Goal: Task Accomplishment & Management: Use online tool/utility

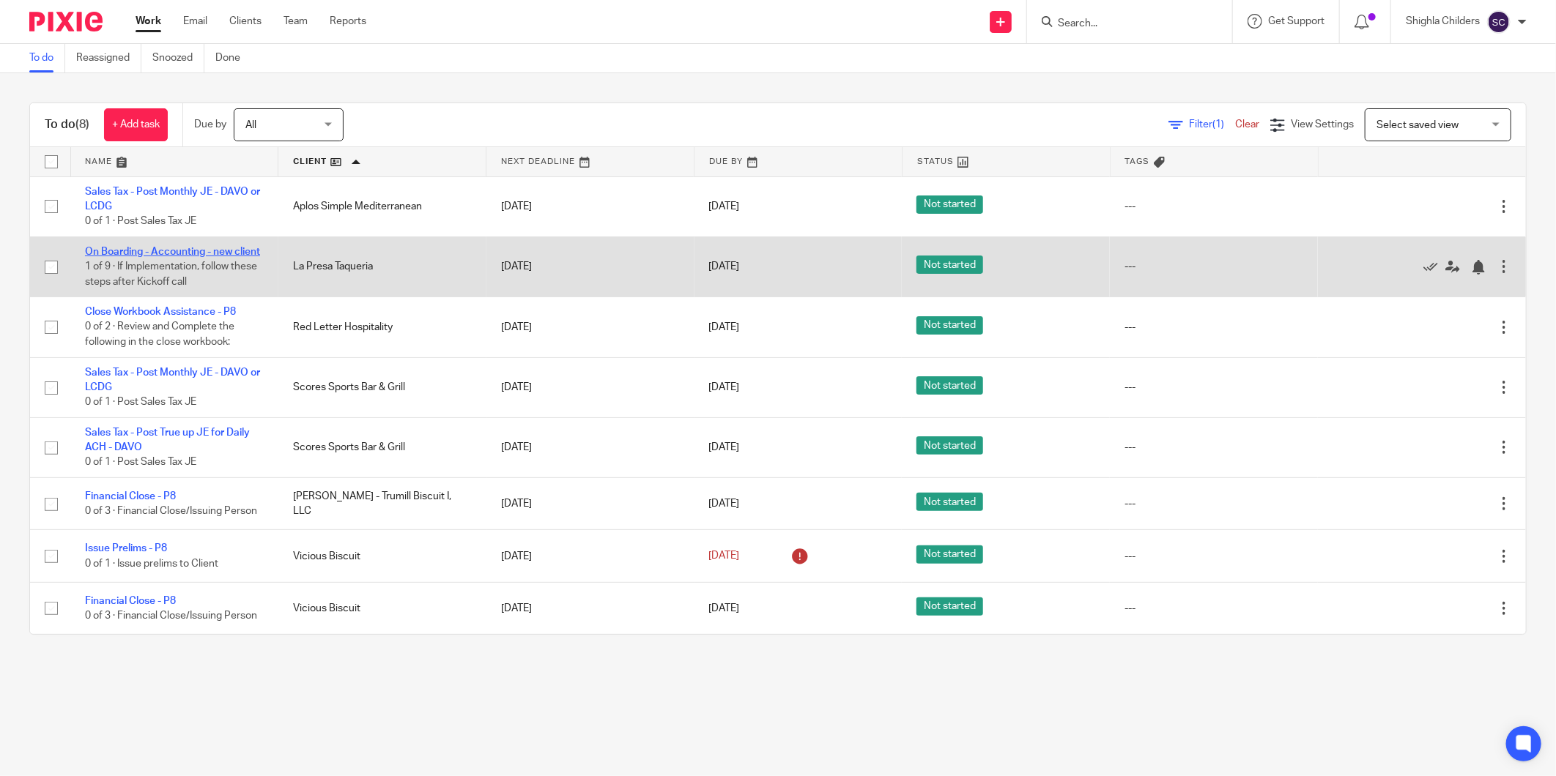
click at [205, 253] on link "On Boarding - Accounting - new client" at bounding box center [172, 252] width 175 height 10
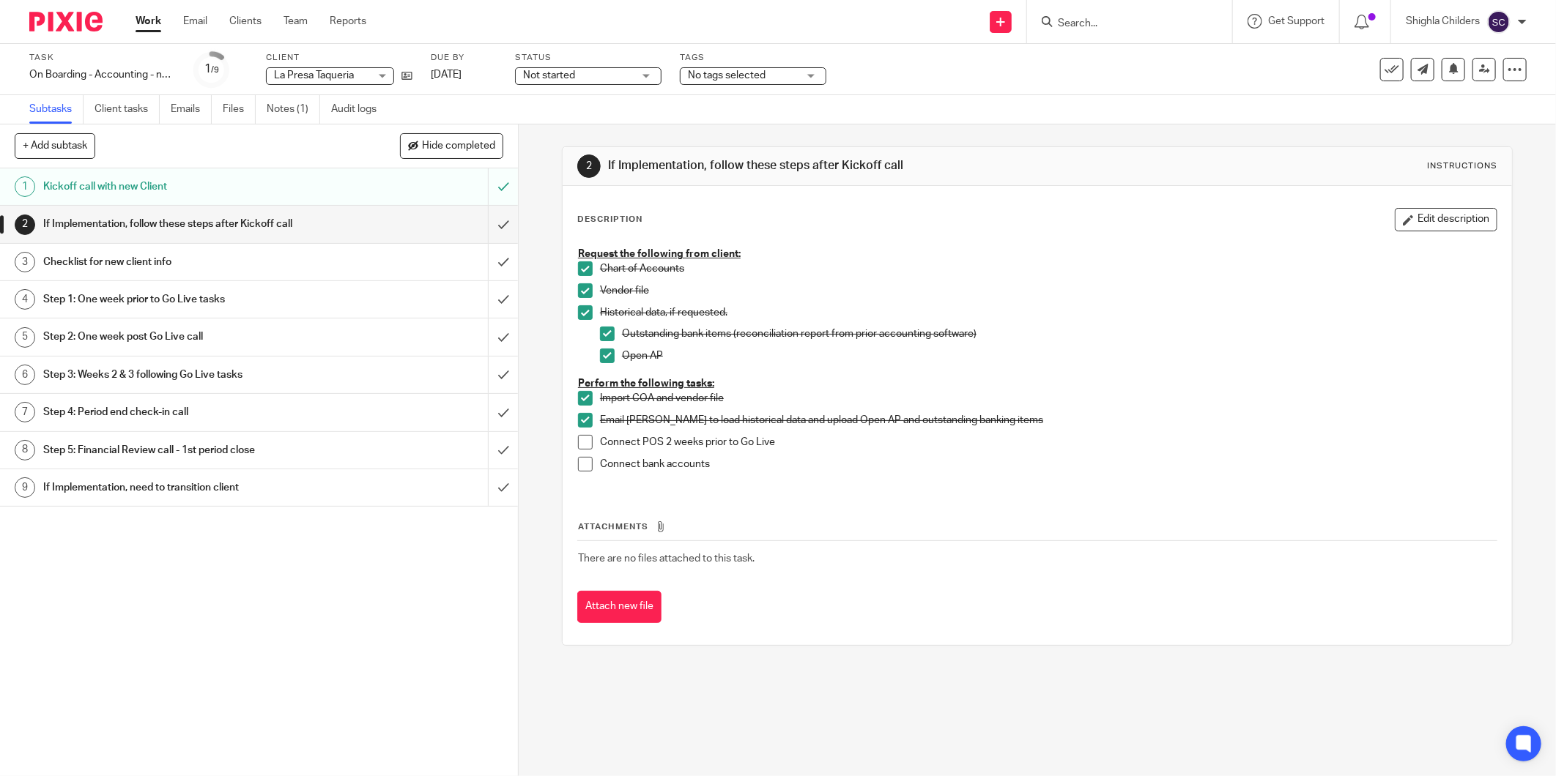
click at [146, 29] on link "Work" at bounding box center [149, 21] width 26 height 15
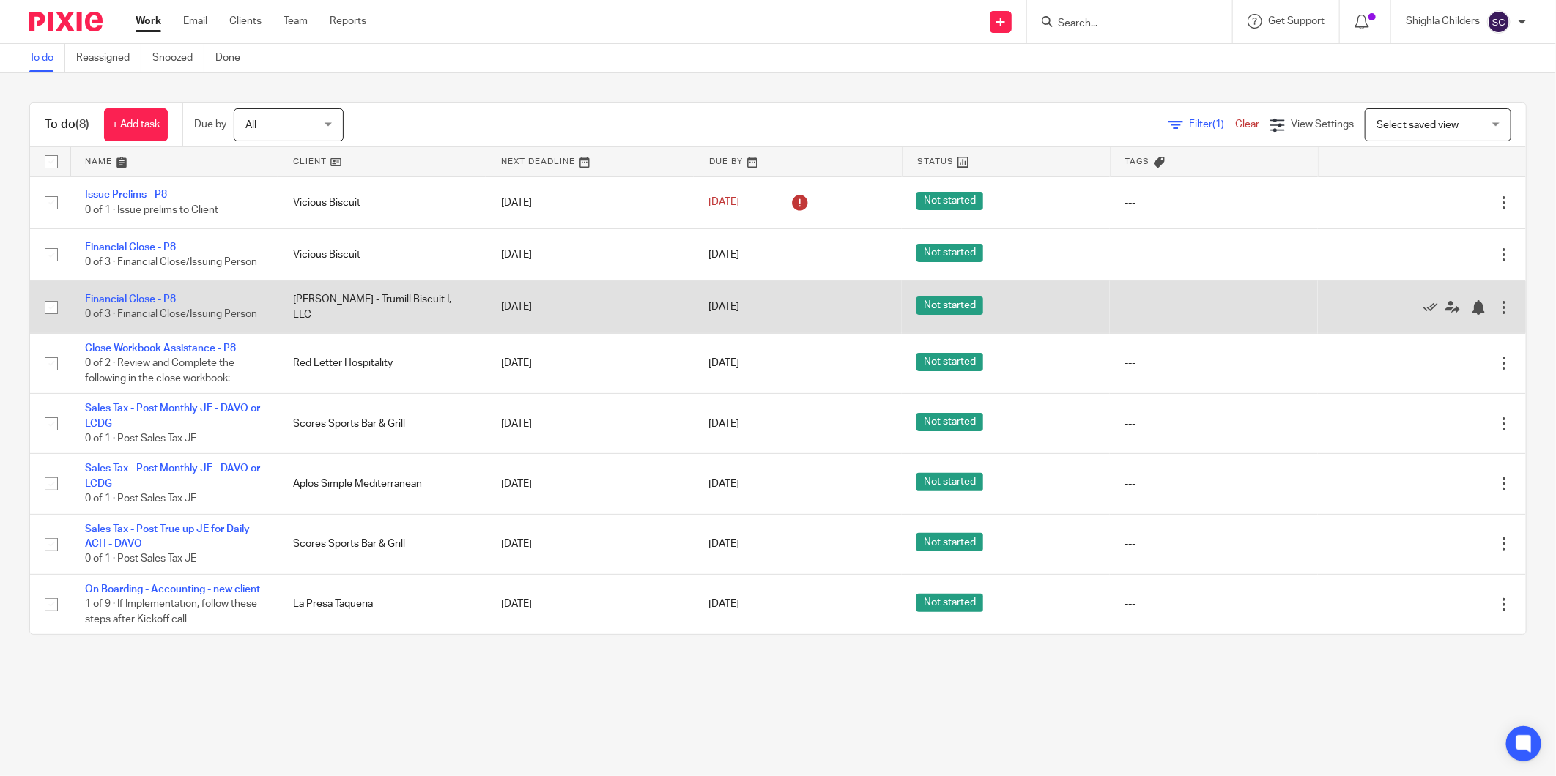
drag, startPoint x: 272, startPoint y: 300, endPoint x: 475, endPoint y: 322, distance: 204.1
click at [475, 322] on tr "Financial Close - P8 0 of 3 · Financial Close/Issuing Person VB Gonzales - Trum…" at bounding box center [778, 307] width 1496 height 52
drag, startPoint x: 448, startPoint y: 311, endPoint x: 306, endPoint y: 311, distance: 141.4
click at [306, 311] on td "[PERSON_NAME] - Trumill Biscuit I, LLC" at bounding box center [382, 307] width 208 height 52
